Goal: Transaction & Acquisition: Purchase product/service

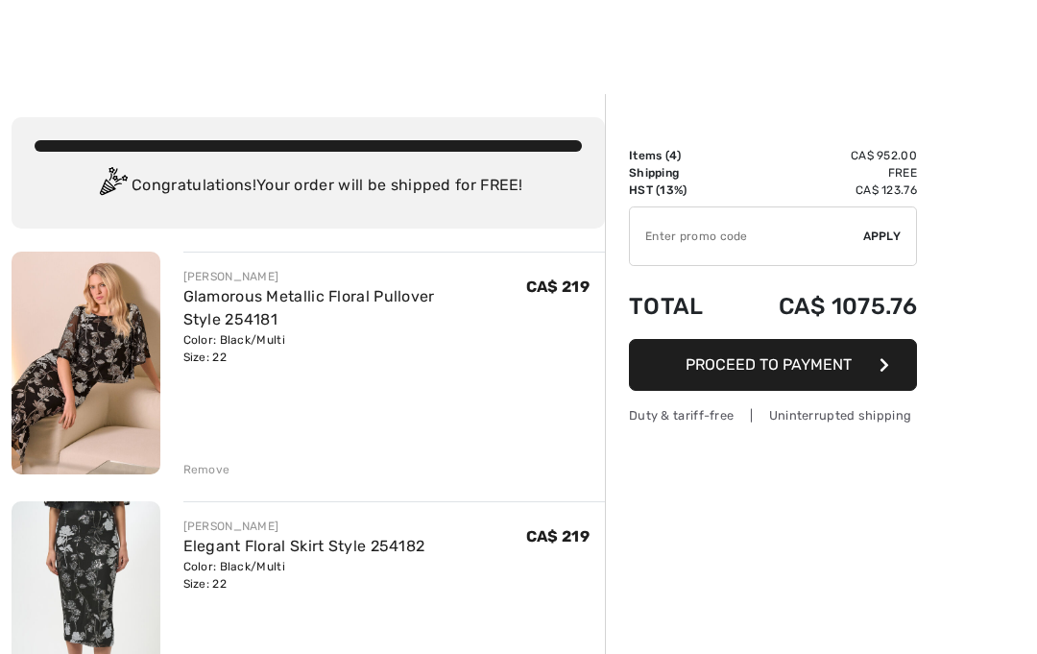
checkbox input "true"
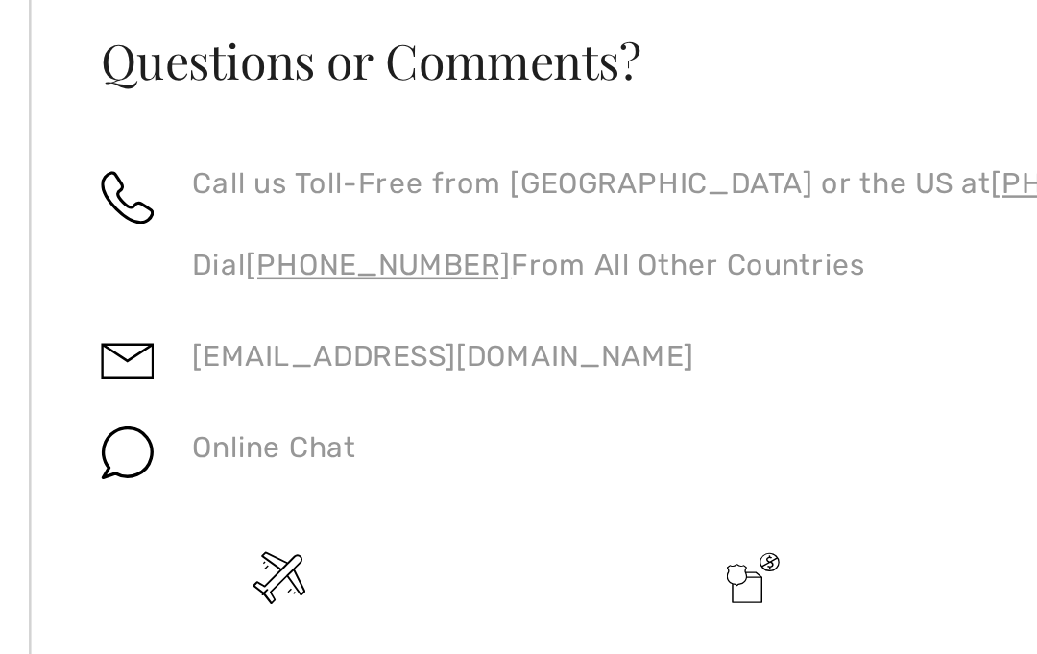
scroll to position [981, 0]
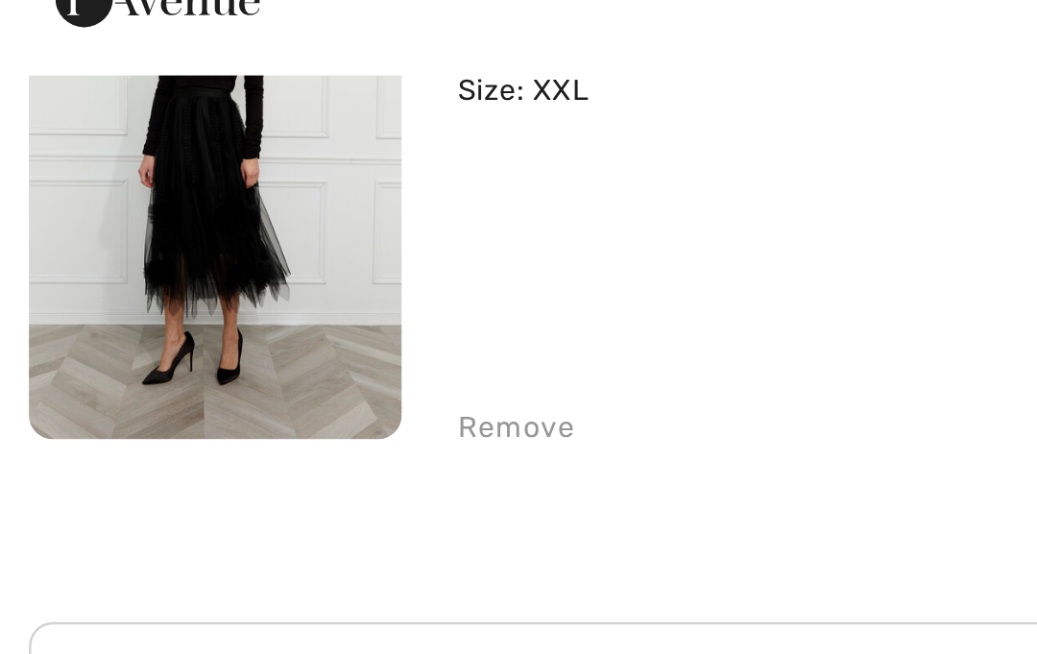
click at [209, 228] on div "Remove" at bounding box center [206, 236] width 47 height 17
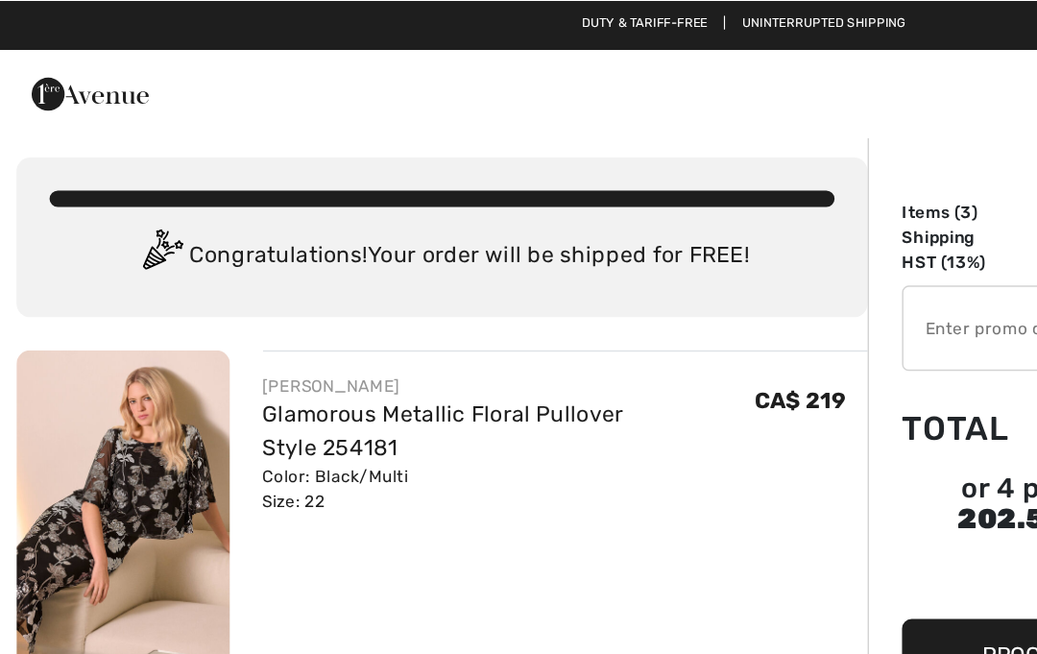
scroll to position [0, 0]
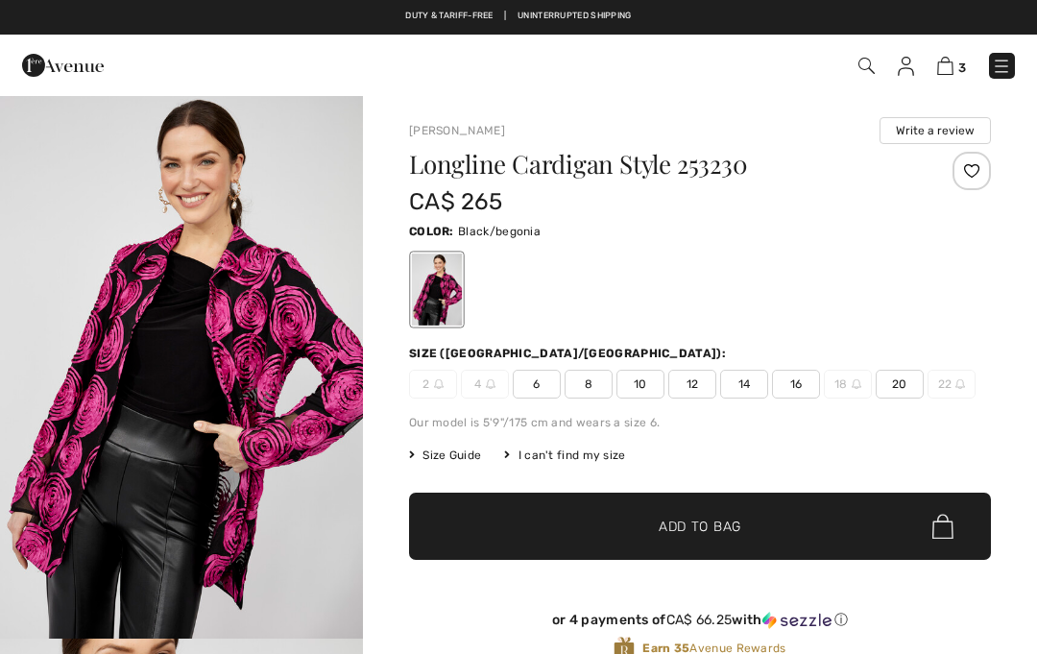
checkbox input "true"
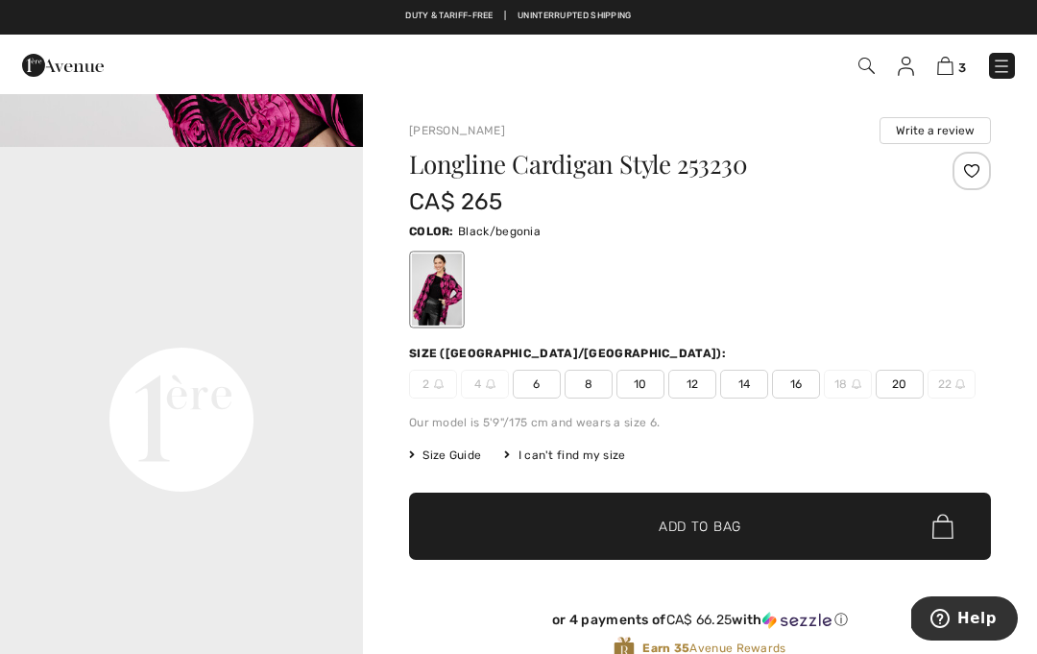
scroll to position [1143, 0]
click at [283, 328] on video "Your browser does not support the video tag." at bounding box center [181, 238] width 363 height 182
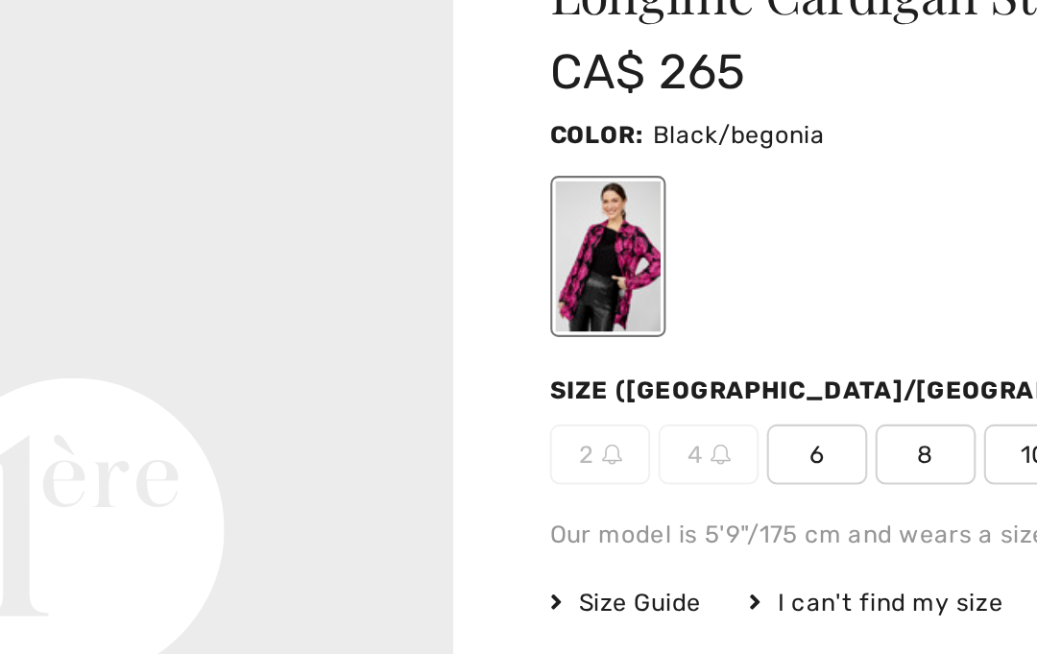
scroll to position [1117, 0]
